Goal: Task Accomplishment & Management: Manage account settings

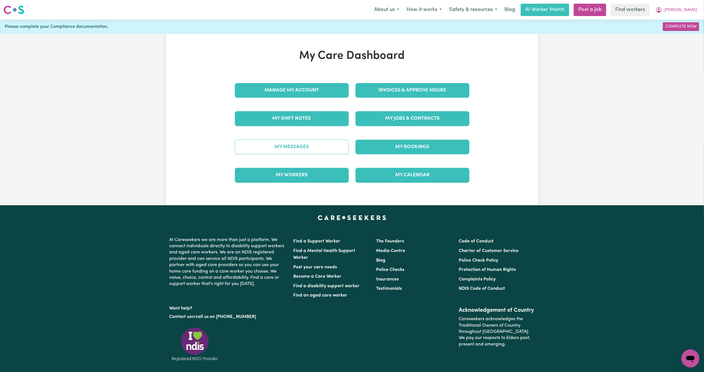
click at [337, 148] on link "My Messages" at bounding box center [292, 147] width 114 height 15
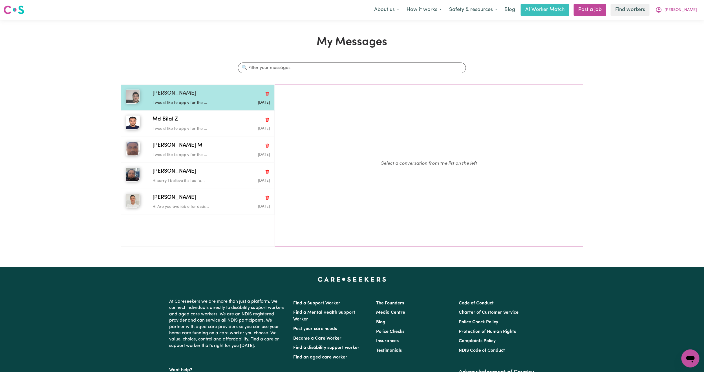
click at [196, 104] on p "I would like to apply for the ..." at bounding box center [191, 103] width 78 height 6
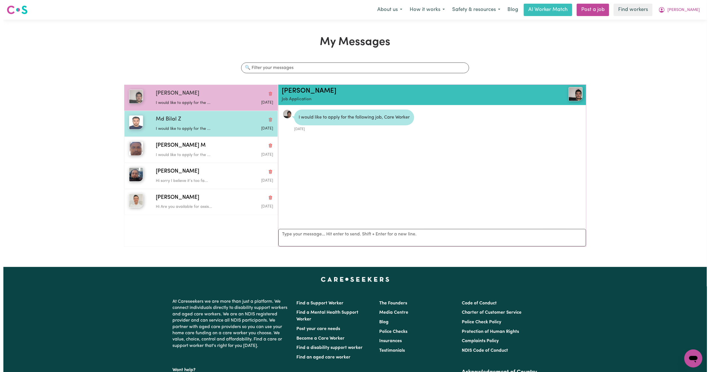
scroll to position [4, 0]
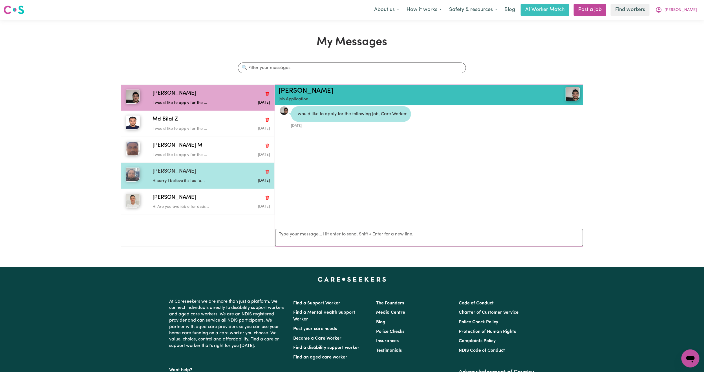
click at [196, 176] on div "[PERSON_NAME]" at bounding box center [210, 172] width 117 height 8
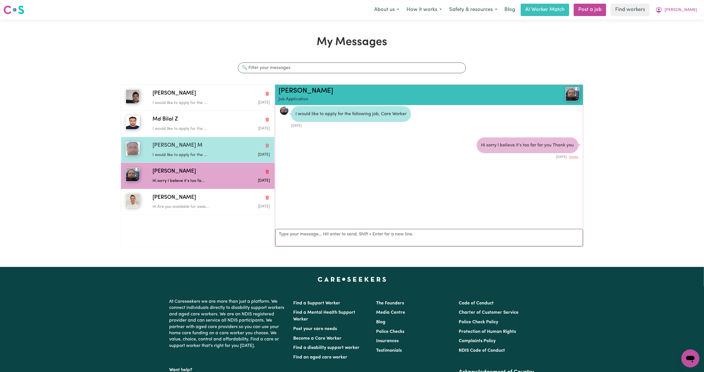
click at [213, 143] on div "[PERSON_NAME] M" at bounding box center [210, 146] width 117 height 8
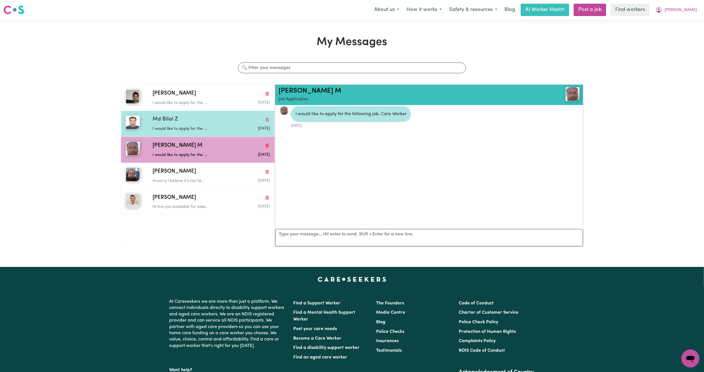
click at [214, 118] on div "Md Bilal Z" at bounding box center [210, 120] width 117 height 8
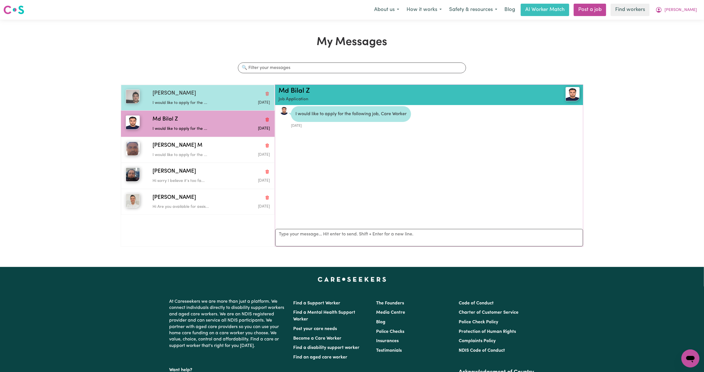
click at [213, 100] on div "I would like to apply for the ..." at bounding box center [191, 102] width 78 height 8
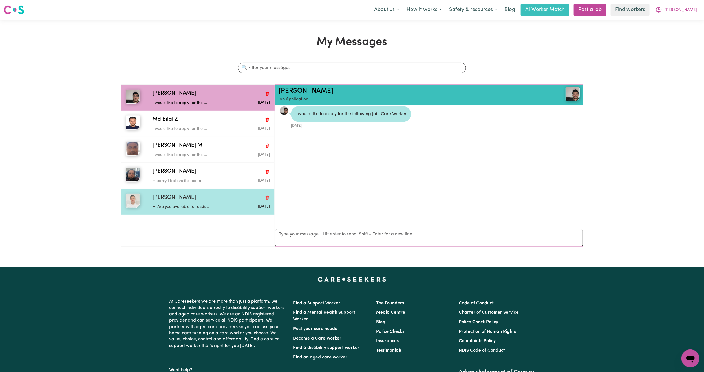
click at [211, 194] on div "[PERSON_NAME] Hi Are you available for assis... [DATE]" at bounding box center [198, 202] width 154 height 26
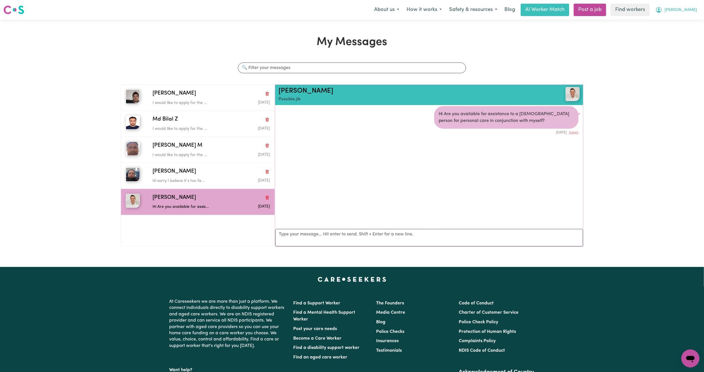
click at [696, 8] on span "[PERSON_NAME]" at bounding box center [680, 10] width 32 height 6
click at [682, 19] on link "My Dashboard" at bounding box center [677, 22] width 45 height 11
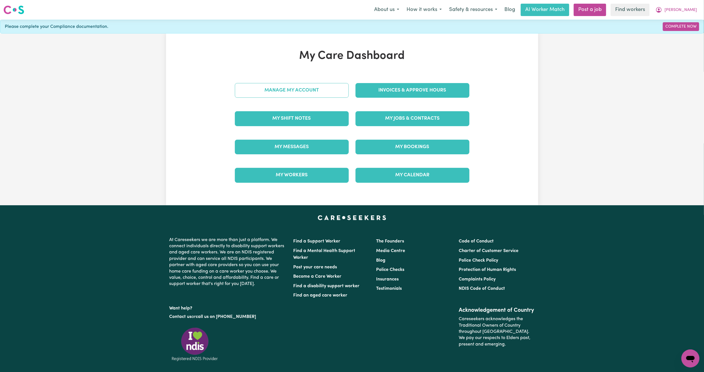
click at [302, 88] on link "Manage My Account" at bounding box center [292, 90] width 114 height 15
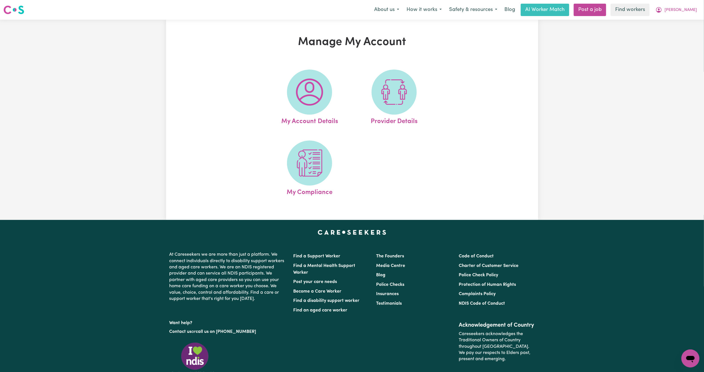
click at [302, 88] on img at bounding box center [309, 92] width 27 height 27
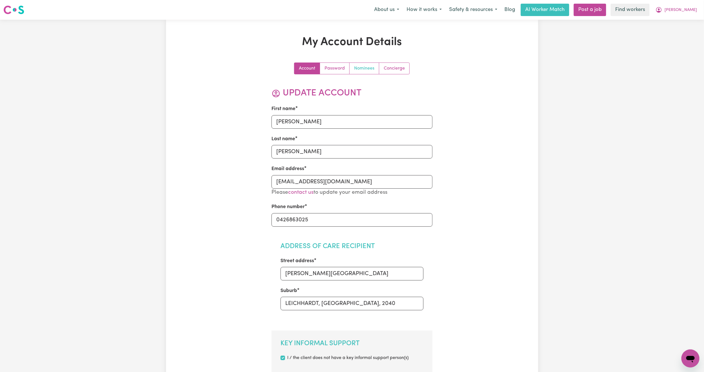
click at [365, 72] on link "Nominees" at bounding box center [364, 68] width 30 height 11
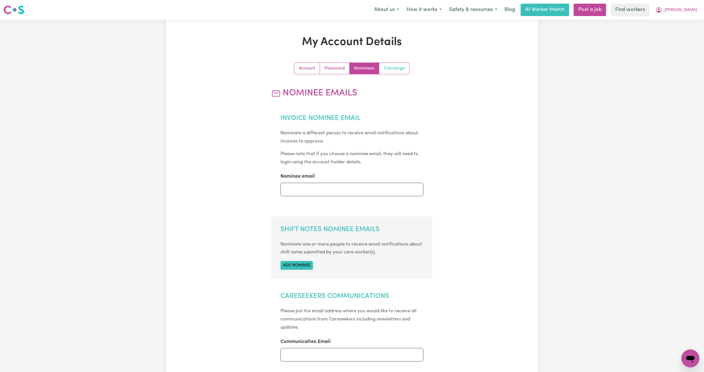
click at [391, 68] on link "Concierge" at bounding box center [394, 68] width 30 height 11
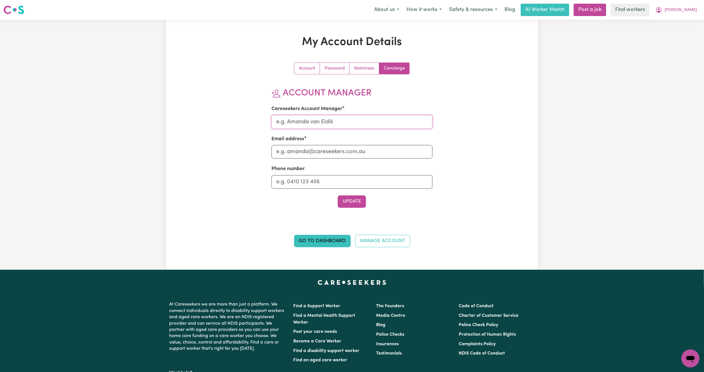
click at [356, 123] on input "Careseekers Account Manager" at bounding box center [351, 122] width 161 height 14
type input "[PERSON_NAME]"
click at [321, 156] on input "Email address" at bounding box center [351, 152] width 161 height 14
type input "[PERSON_NAME][EMAIL_ADDRESS][DOMAIN_NAME]"
click at [360, 203] on button "Update" at bounding box center [352, 202] width 28 height 12
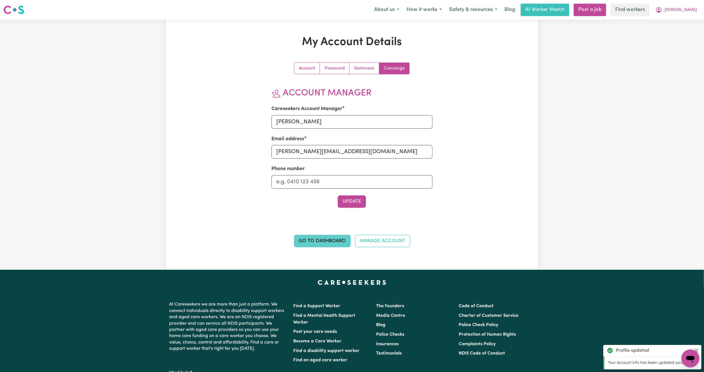
click at [329, 240] on link "Go to Dashboard" at bounding box center [322, 241] width 57 height 12
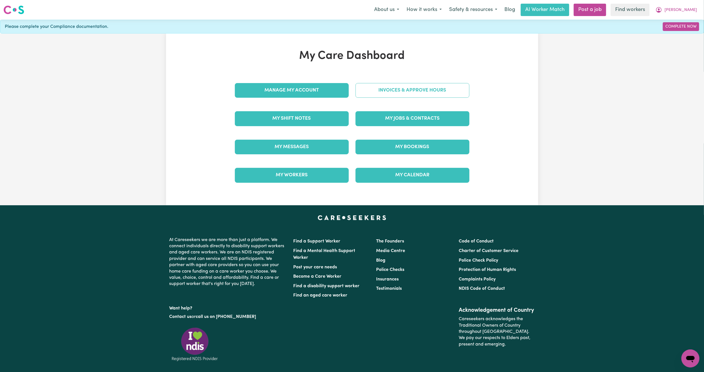
click at [425, 92] on link "Invoices & Approve Hours" at bounding box center [412, 90] width 114 height 15
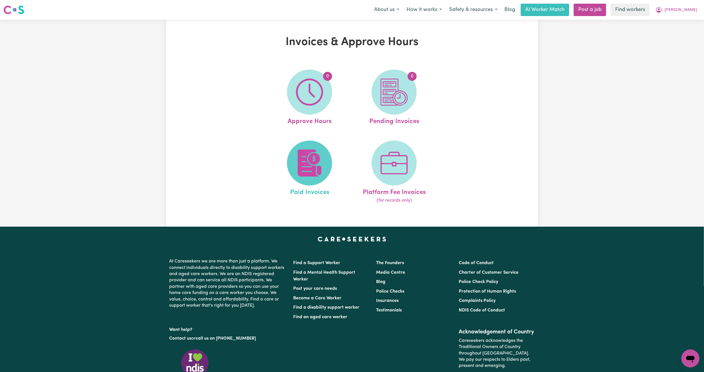
click at [312, 172] on img at bounding box center [309, 163] width 27 height 27
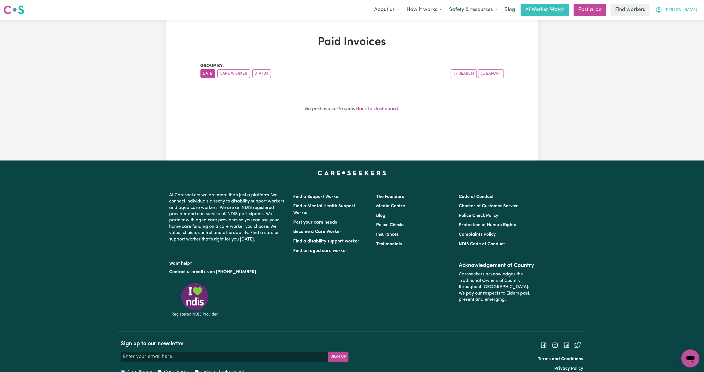
click at [696, 10] on button "[PERSON_NAME]" at bounding box center [675, 10] width 49 height 12
click at [683, 20] on link "My Dashboard" at bounding box center [677, 22] width 45 height 11
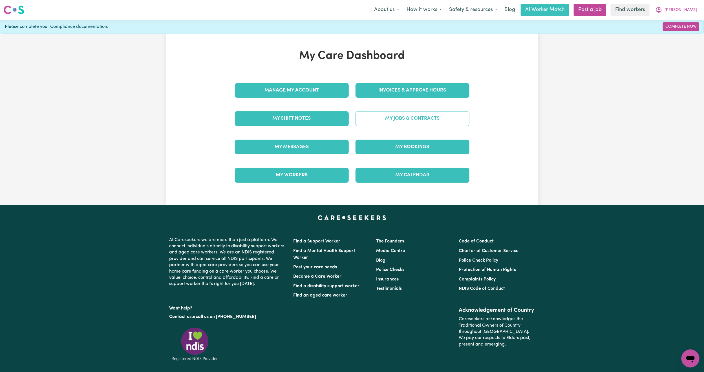
click at [409, 119] on link "My Jobs & Contracts" at bounding box center [412, 118] width 114 height 15
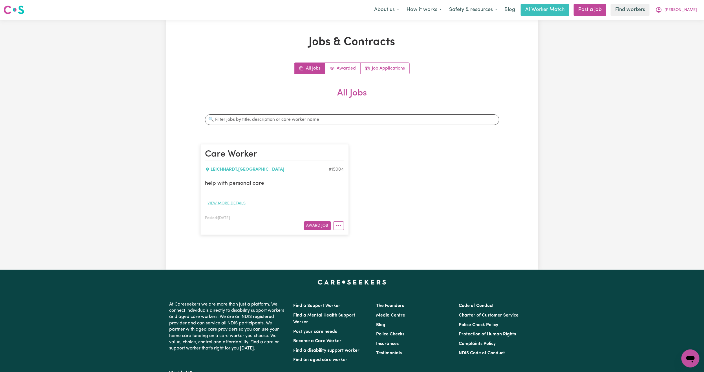
click at [221, 206] on button "View more details" at bounding box center [226, 203] width 43 height 9
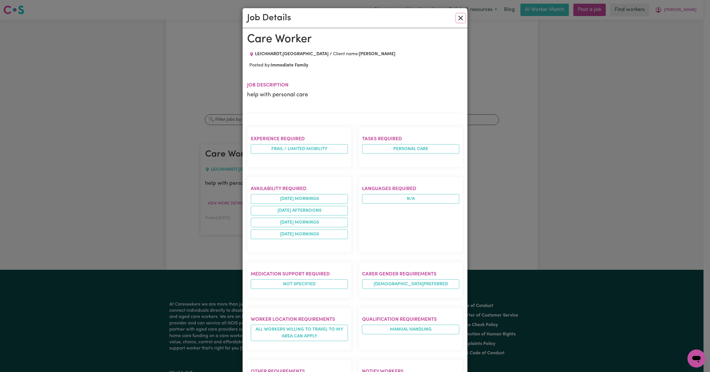
click at [456, 17] on button "Close" at bounding box center [460, 18] width 9 height 9
